Goal: Information Seeking & Learning: Stay updated

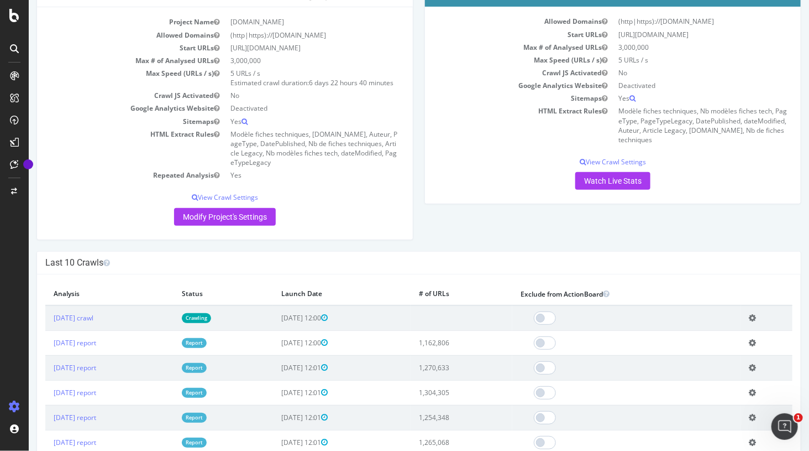
scroll to position [112, 0]
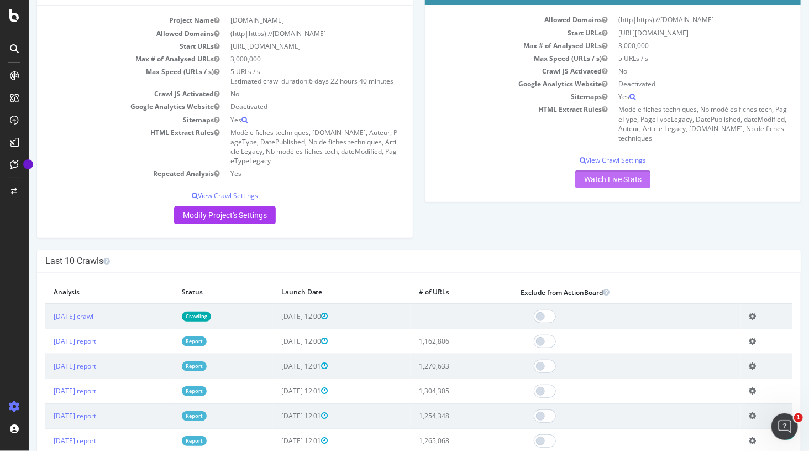
click at [599, 179] on link "Watch Live Stats" at bounding box center [612, 179] width 75 height 18
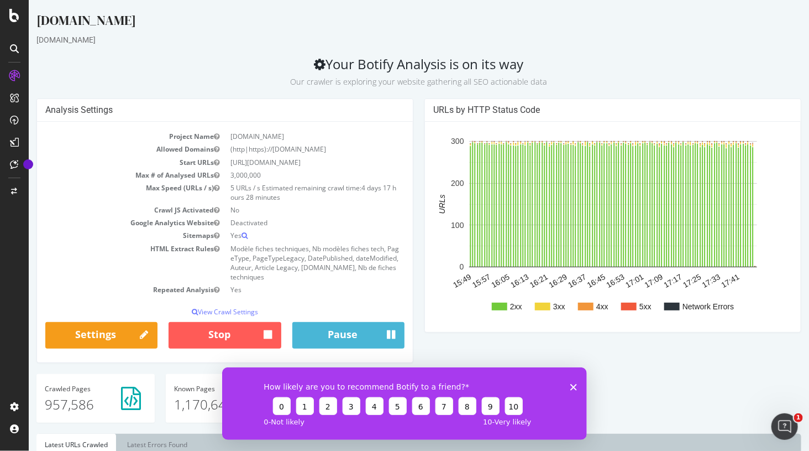
click at [569, 386] on div "How likely are you to recommend Botify to a friend? 0 1 2 3 4 5 6 7 8 9 10 0 - …" at bounding box center [404, 403] width 365 height 72
click at [572, 385] on polygon "Fermer l'enquête" at bounding box center [573, 386] width 7 height 7
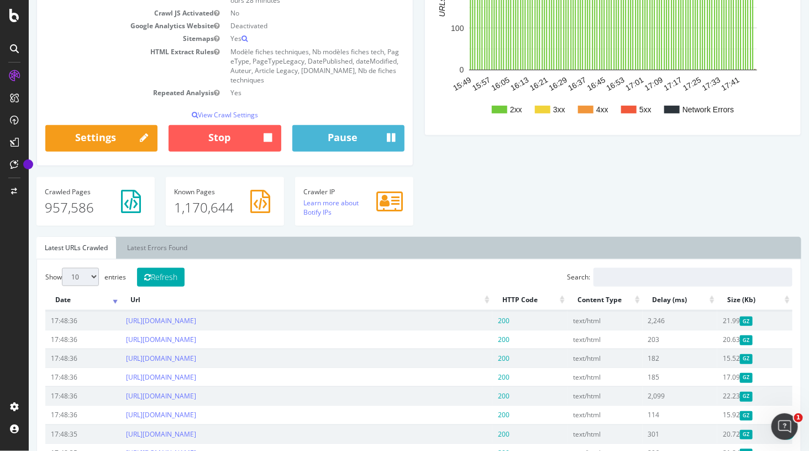
scroll to position [219, 0]
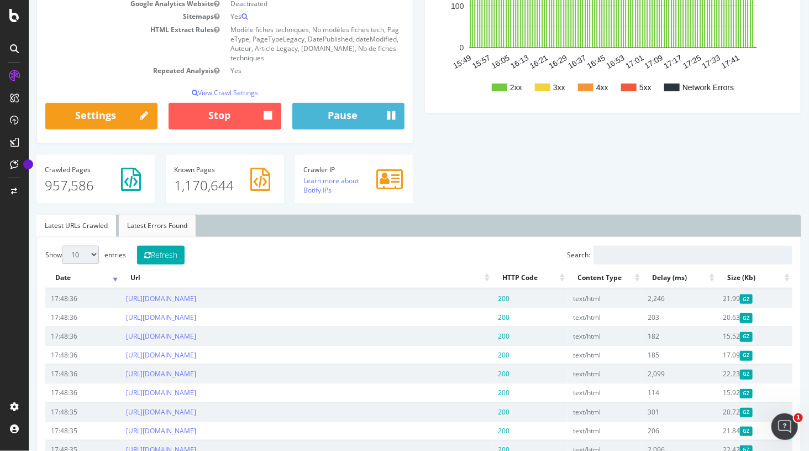
click at [170, 227] on link "Latest Errors Found" at bounding box center [156, 225] width 77 height 22
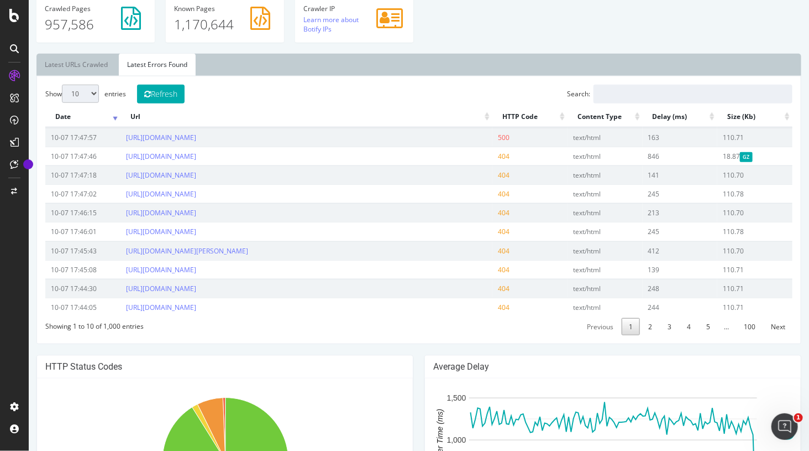
scroll to position [331, 0]
